Goal: Information Seeking & Learning: Find specific fact

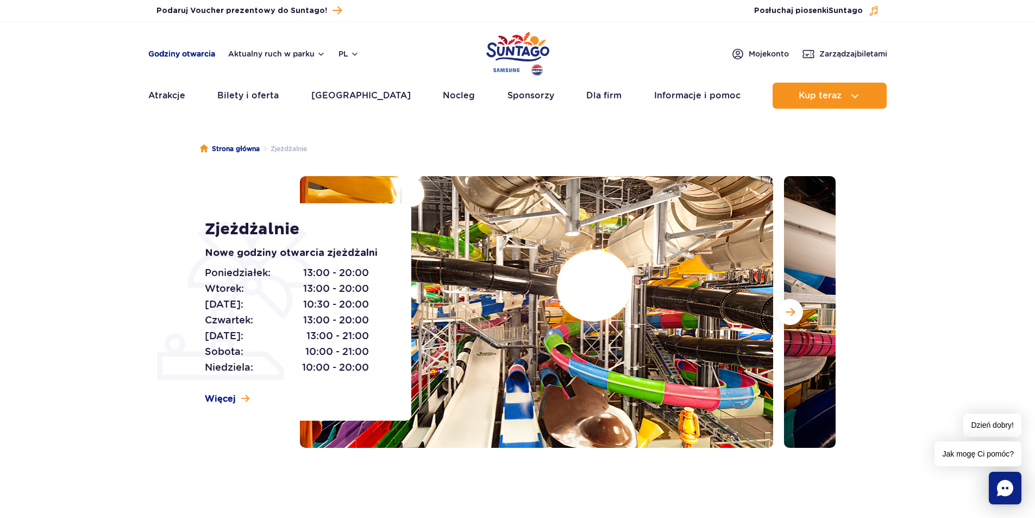
click at [163, 54] on link "Godziny otwarcia" at bounding box center [181, 53] width 67 height 11
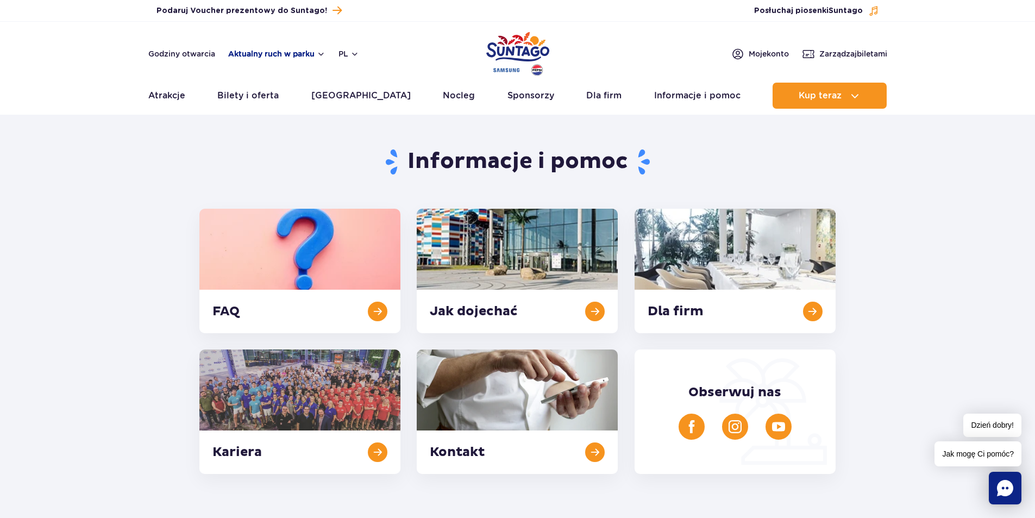
click at [284, 54] on button "Aktualny ruch w parku" at bounding box center [276, 53] width 97 height 9
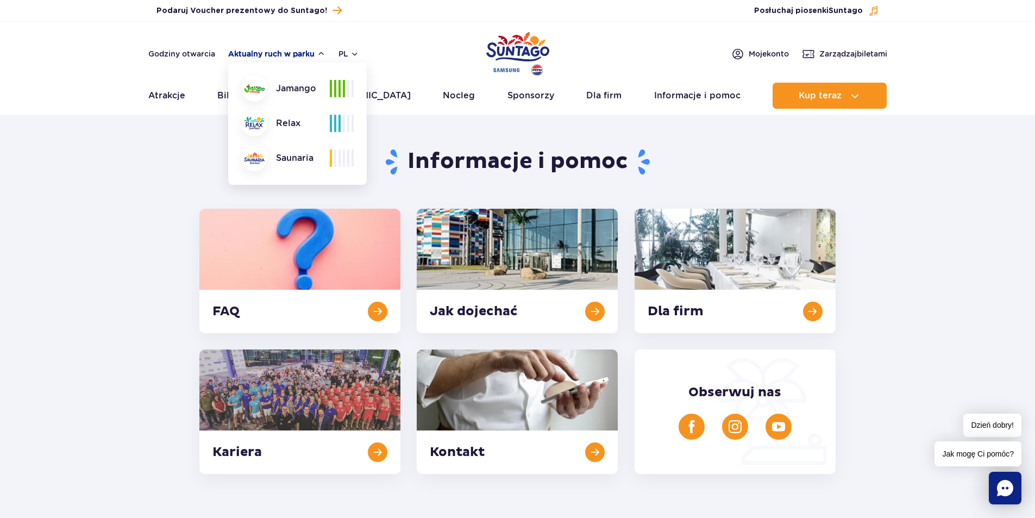
click at [292, 54] on button "Aktualny ruch w parku" at bounding box center [276, 53] width 97 height 9
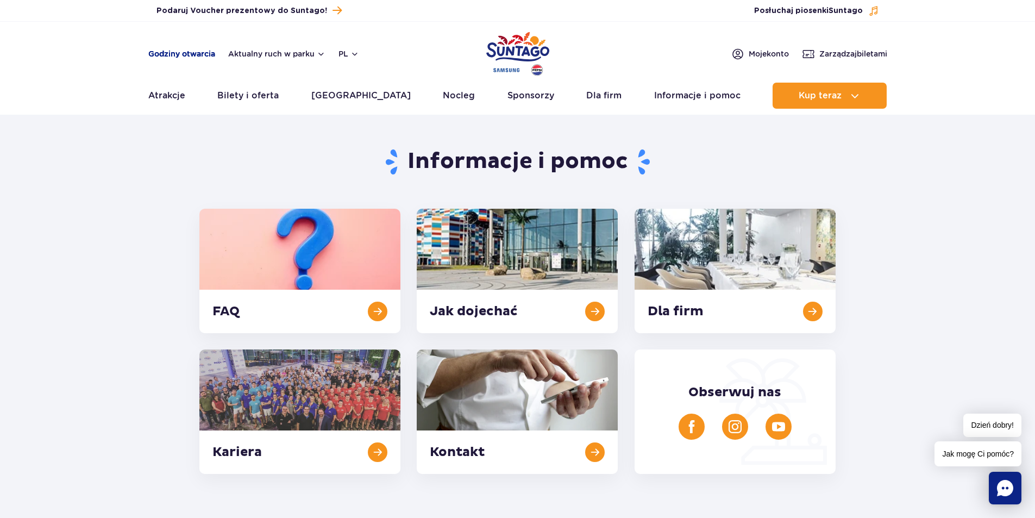
click at [204, 54] on link "Godziny otwarcia" at bounding box center [181, 53] width 67 height 11
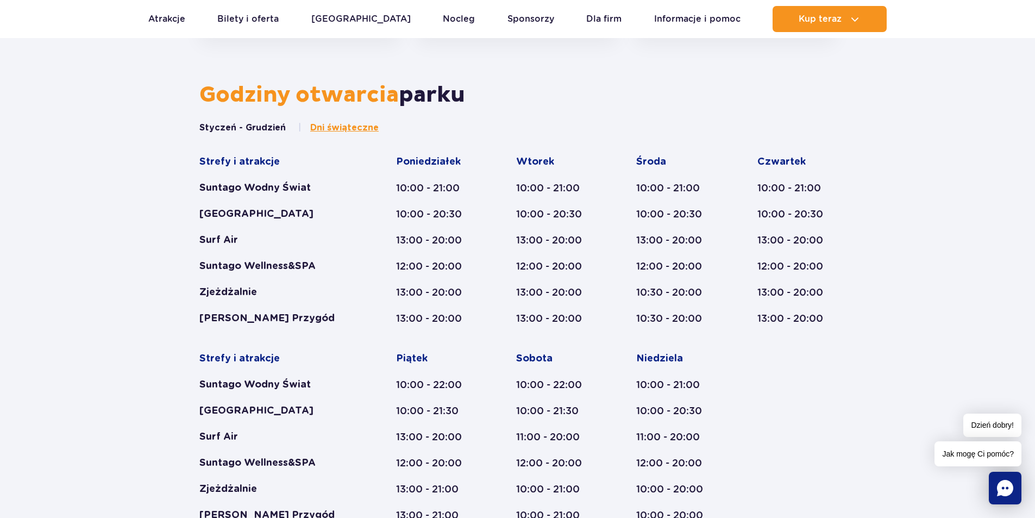
scroll to position [449, 0]
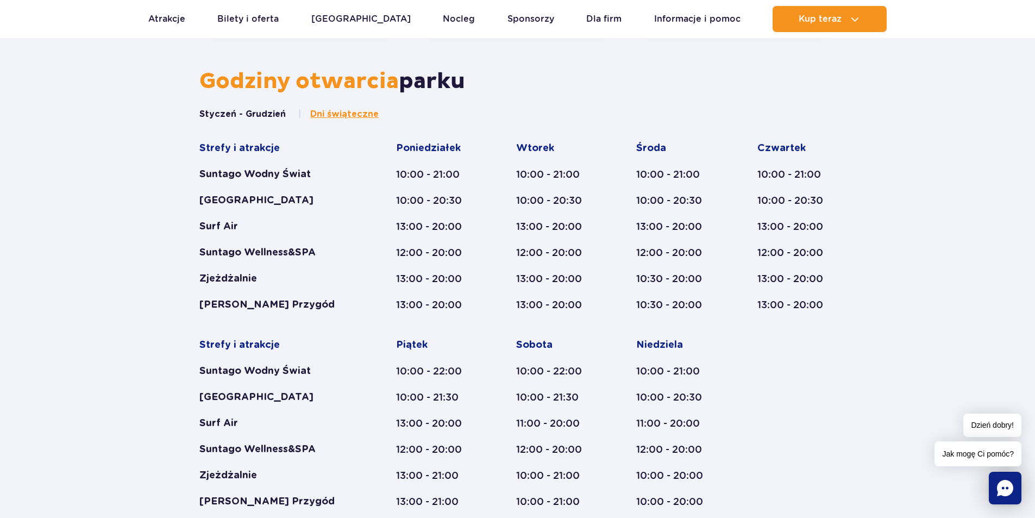
click at [1014, 480] on rect "Chat" at bounding box center [1005, 488] width 33 height 33
